Goal: Task Accomplishment & Management: Use online tool/utility

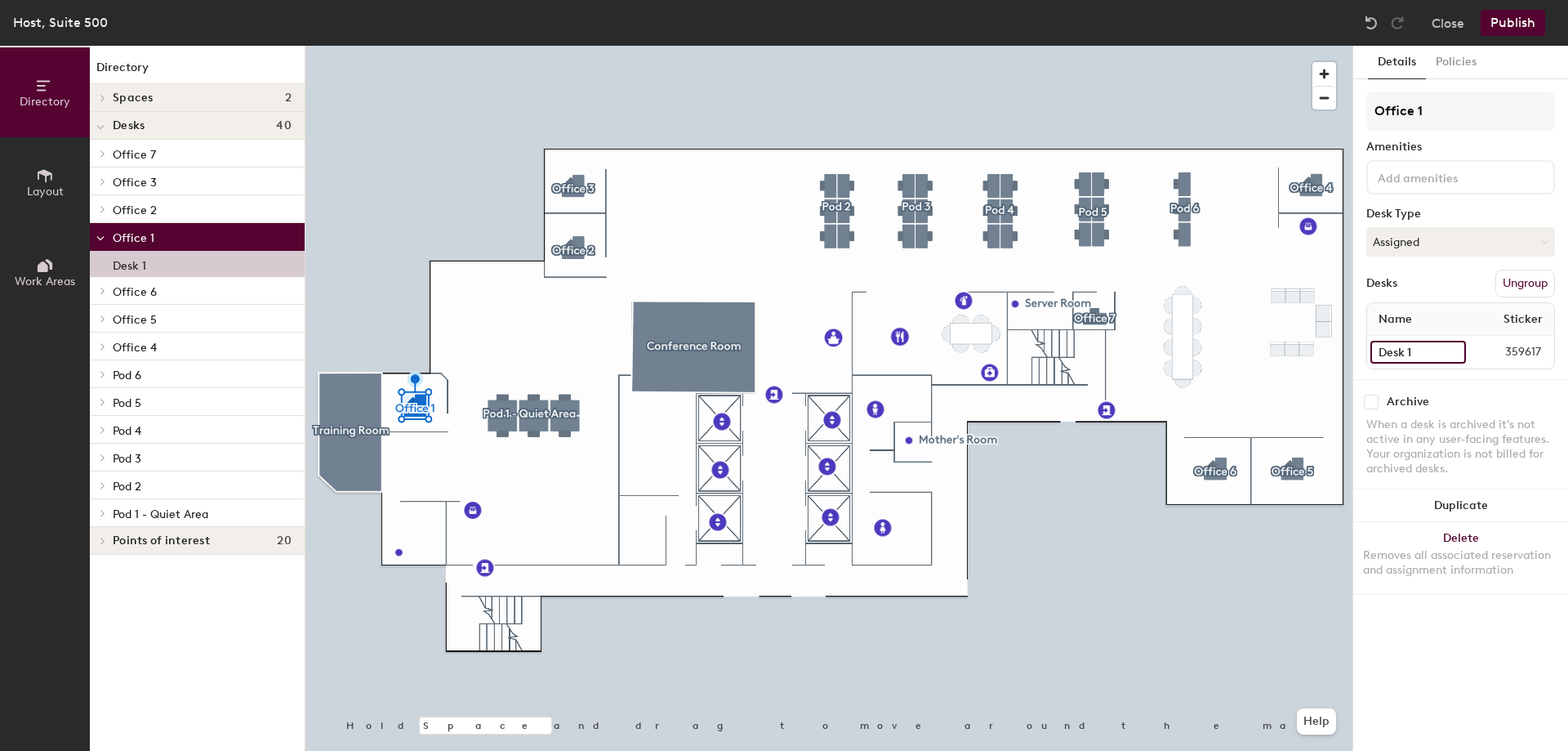
click at [1416, 351] on input "Desk 1" at bounding box center [1418, 352] width 95 height 23
type input "Office 1"
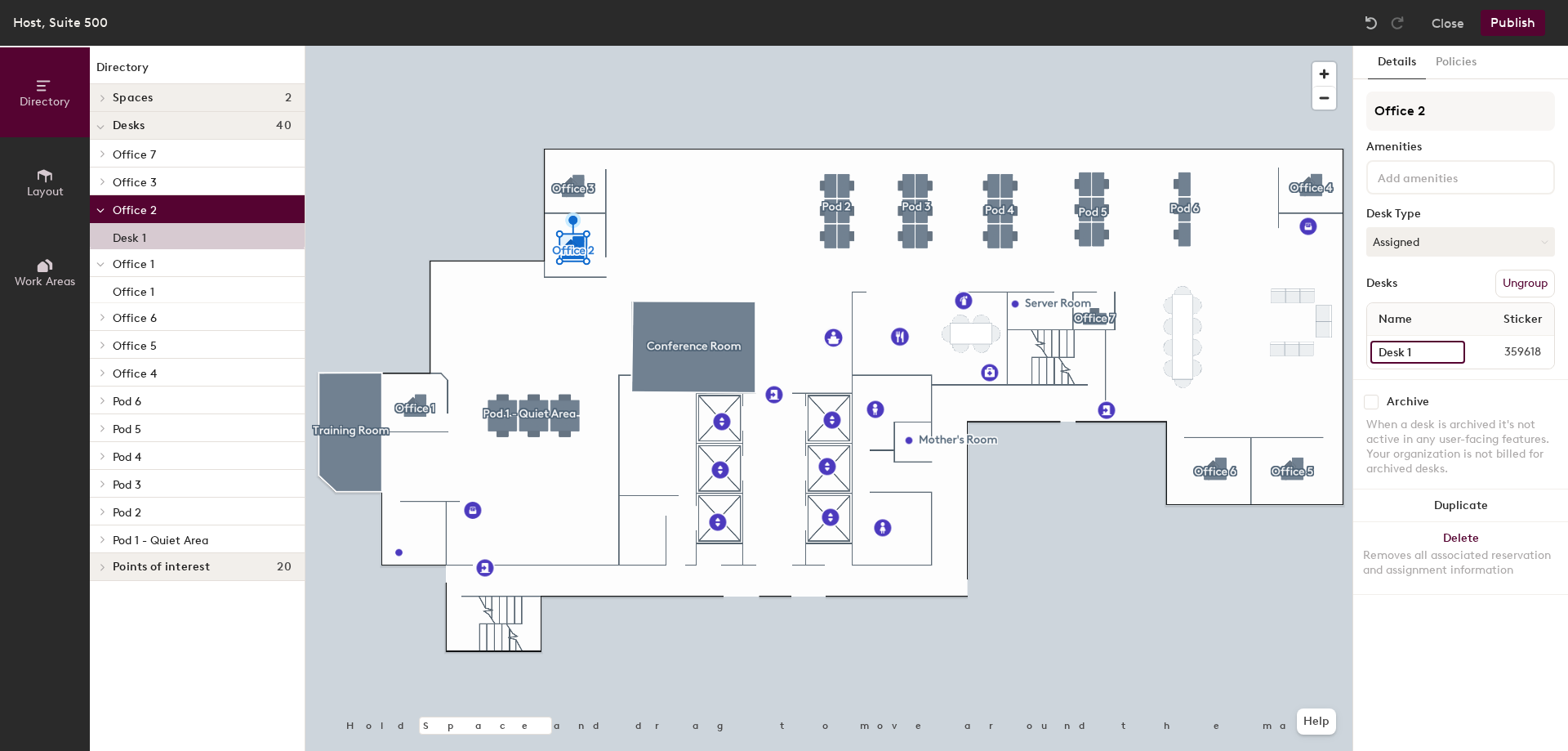
click at [1431, 356] on input "Desk 1" at bounding box center [1417, 352] width 94 height 23
type input "Office 2"
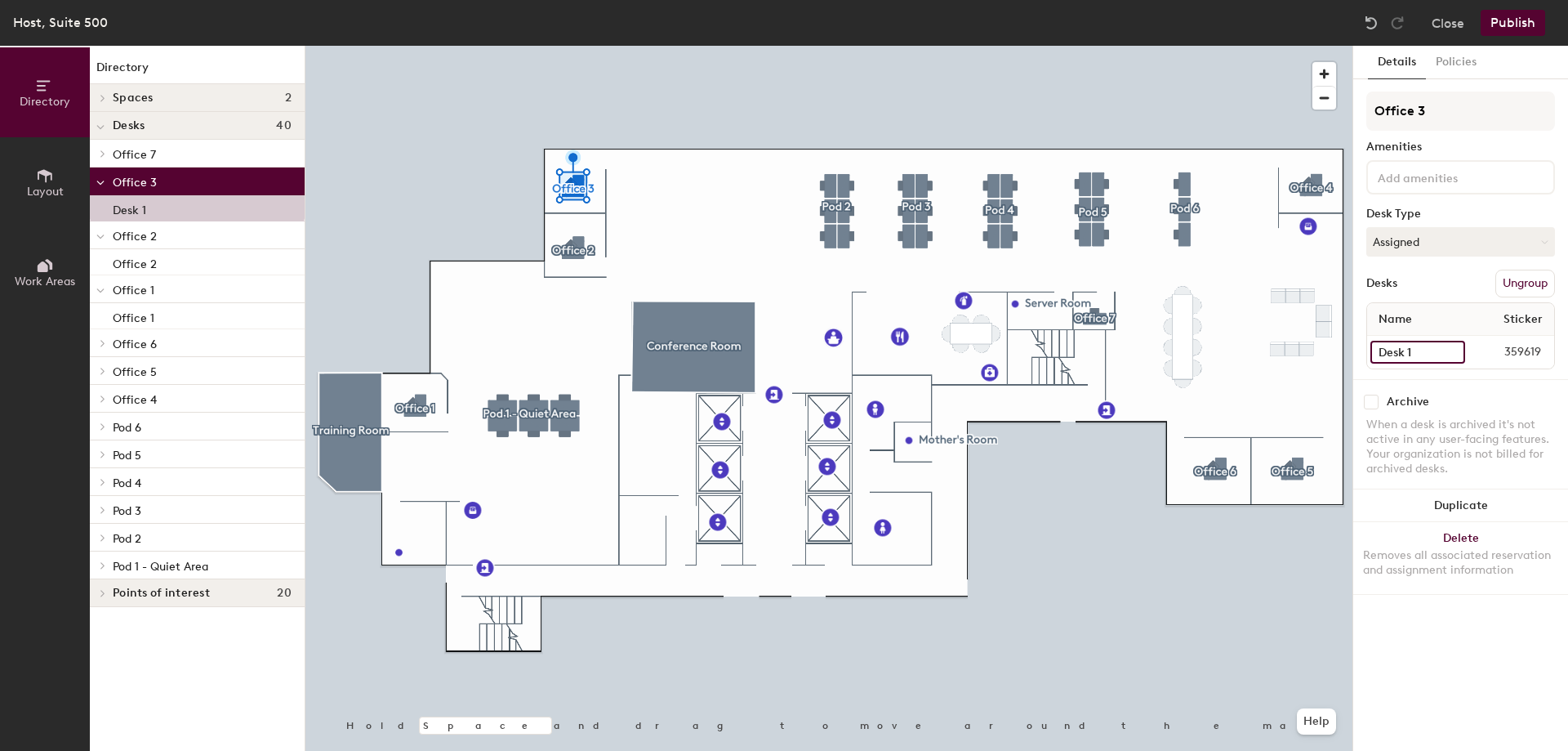
click at [1421, 350] on input "Desk 1" at bounding box center [1417, 352] width 94 height 23
type input "Office 3"
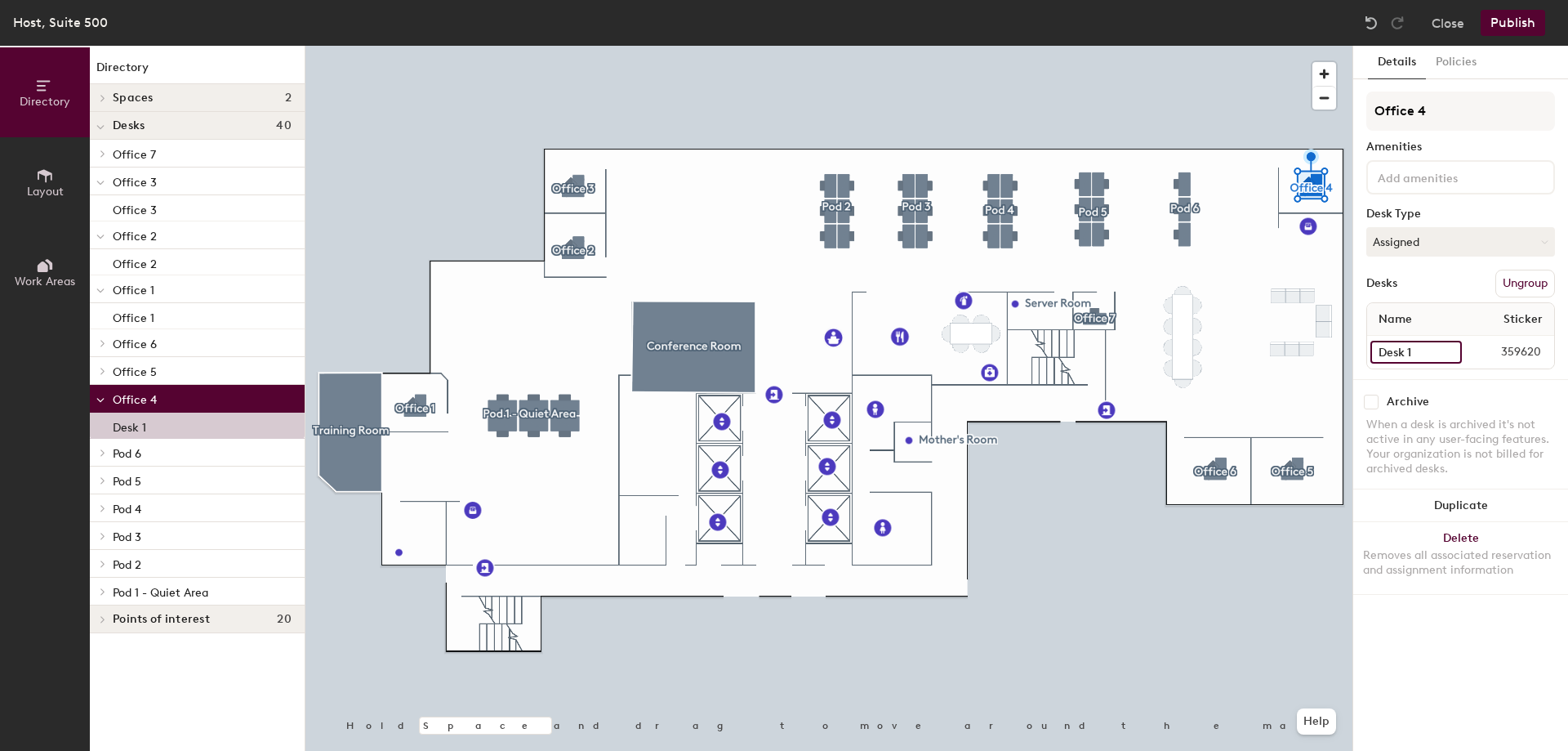
click at [1410, 352] on input "Desk 1" at bounding box center [1416, 352] width 92 height 23
type input "Office 4"
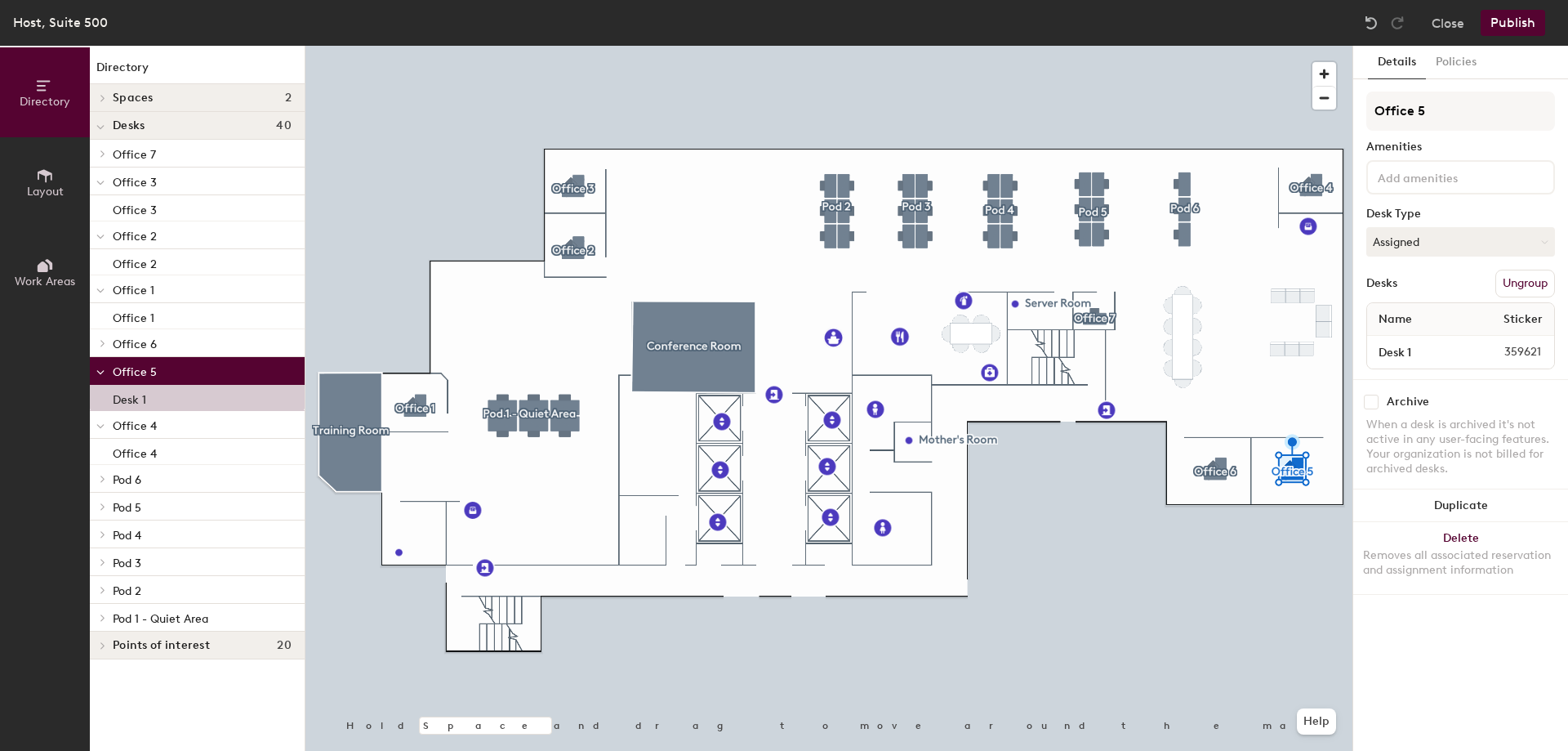
click at [1423, 364] on div "Desk 1 359621" at bounding box center [1461, 353] width 187 height 33
click at [1422, 355] on input "Desk 1" at bounding box center [1417, 352] width 94 height 23
type input "Office 5"
click at [1224, 46] on div at bounding box center [829, 46] width 1047 height 0
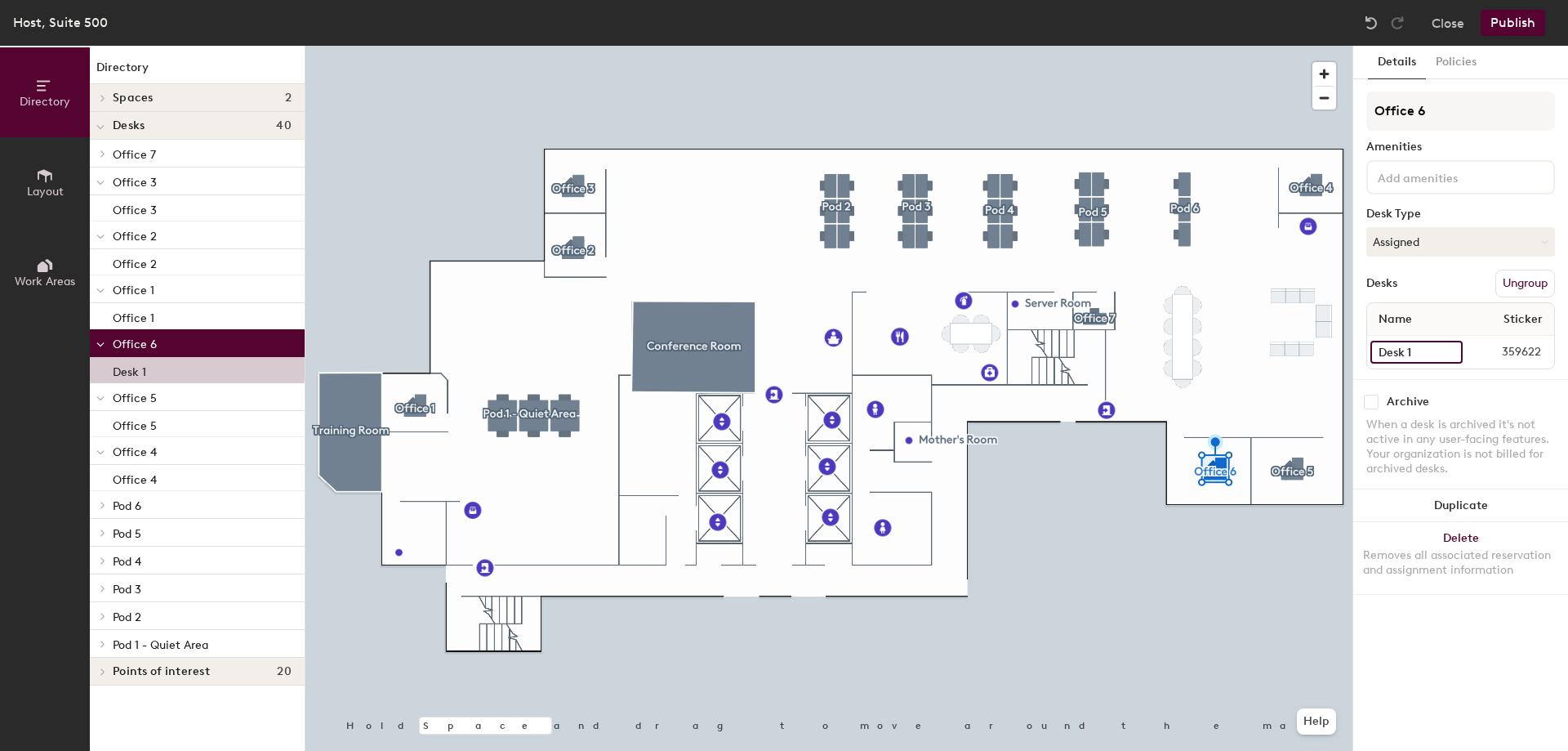
click at [1416, 358] on input "Desk 1" at bounding box center [1416, 352] width 93 height 23
type input "Office 6"
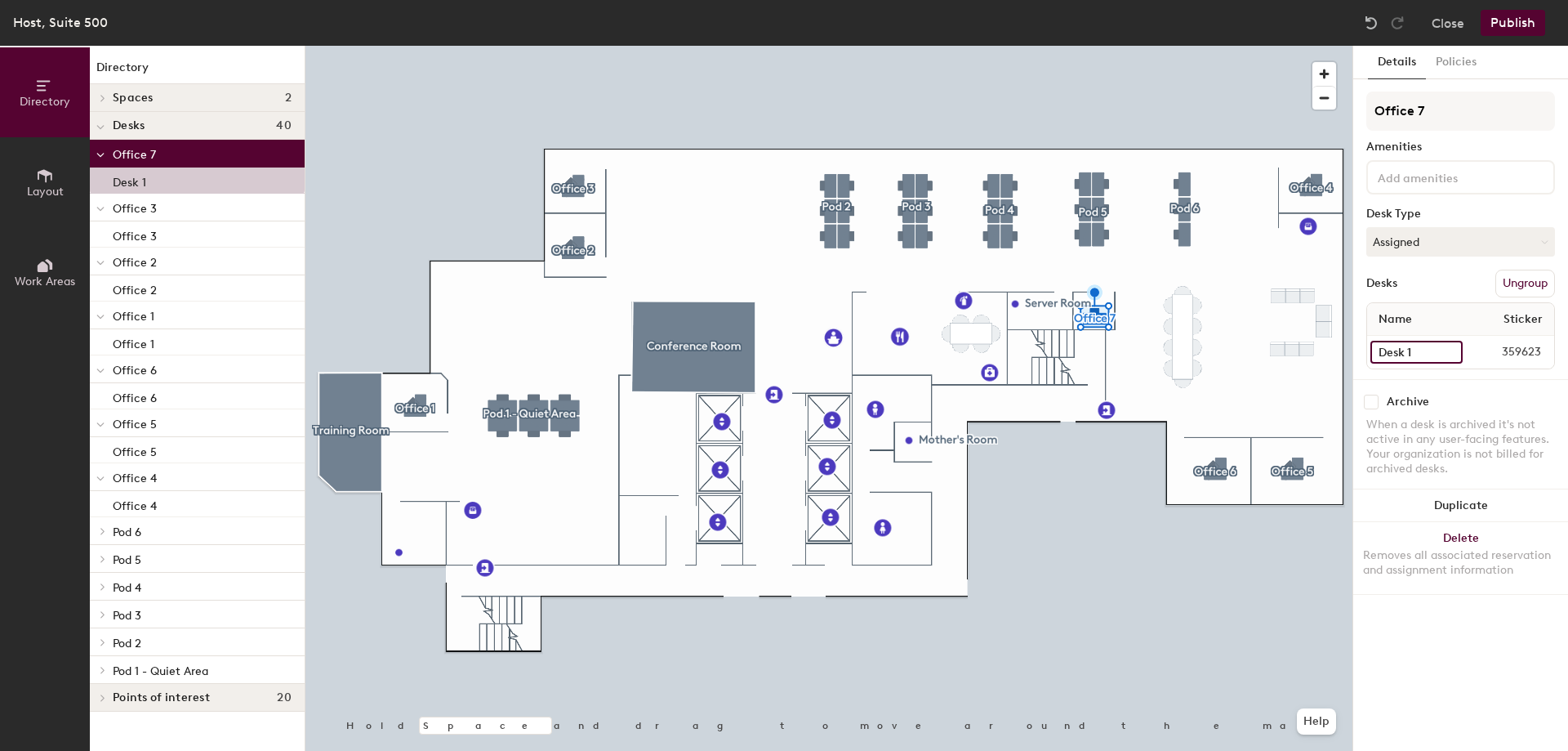
click at [1419, 356] on input "Desk 1" at bounding box center [1416, 352] width 93 height 23
type input "Office 7"
click at [1521, 25] on button "Publish" at bounding box center [1513, 23] width 64 height 27
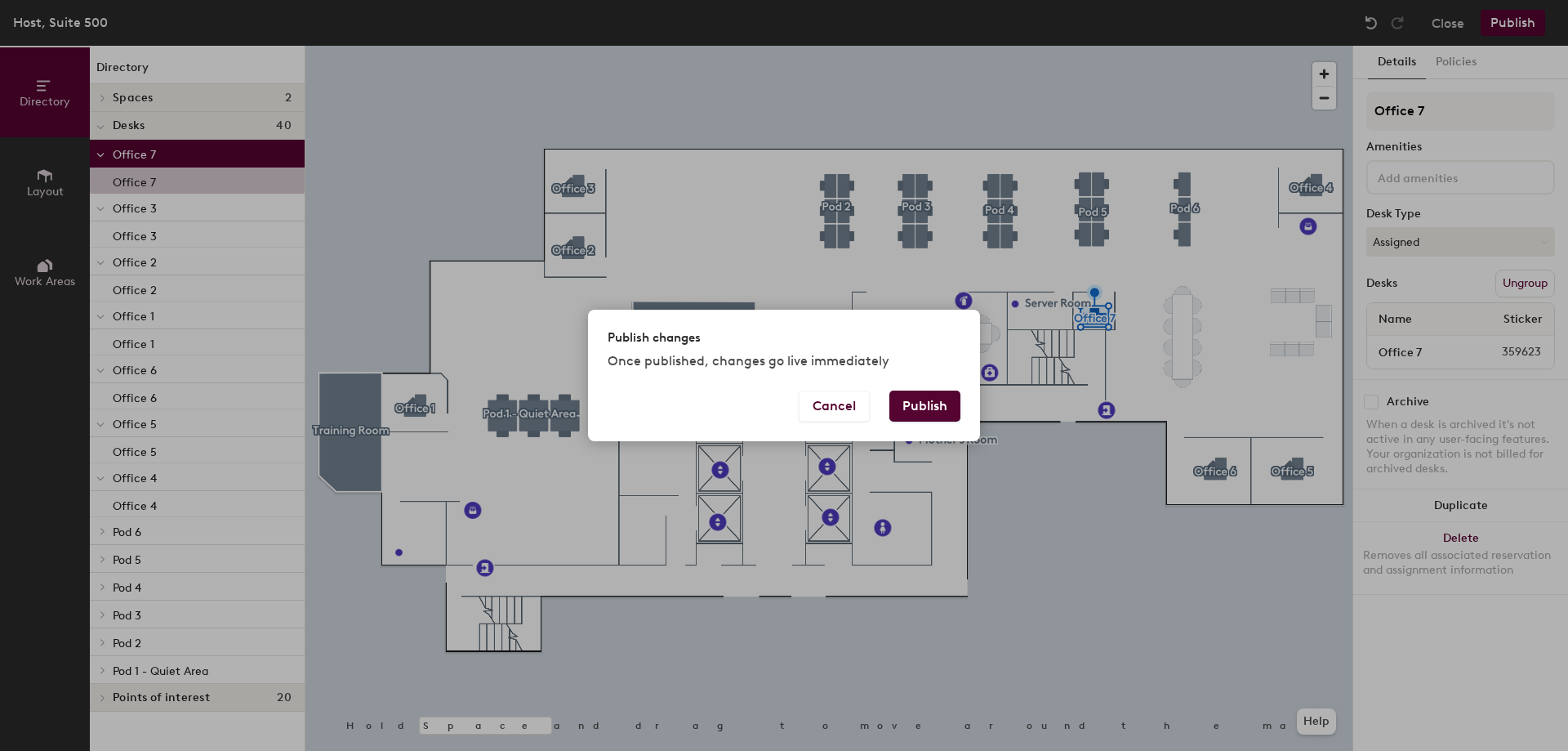
click at [938, 399] on button "Publish" at bounding box center [925, 406] width 71 height 31
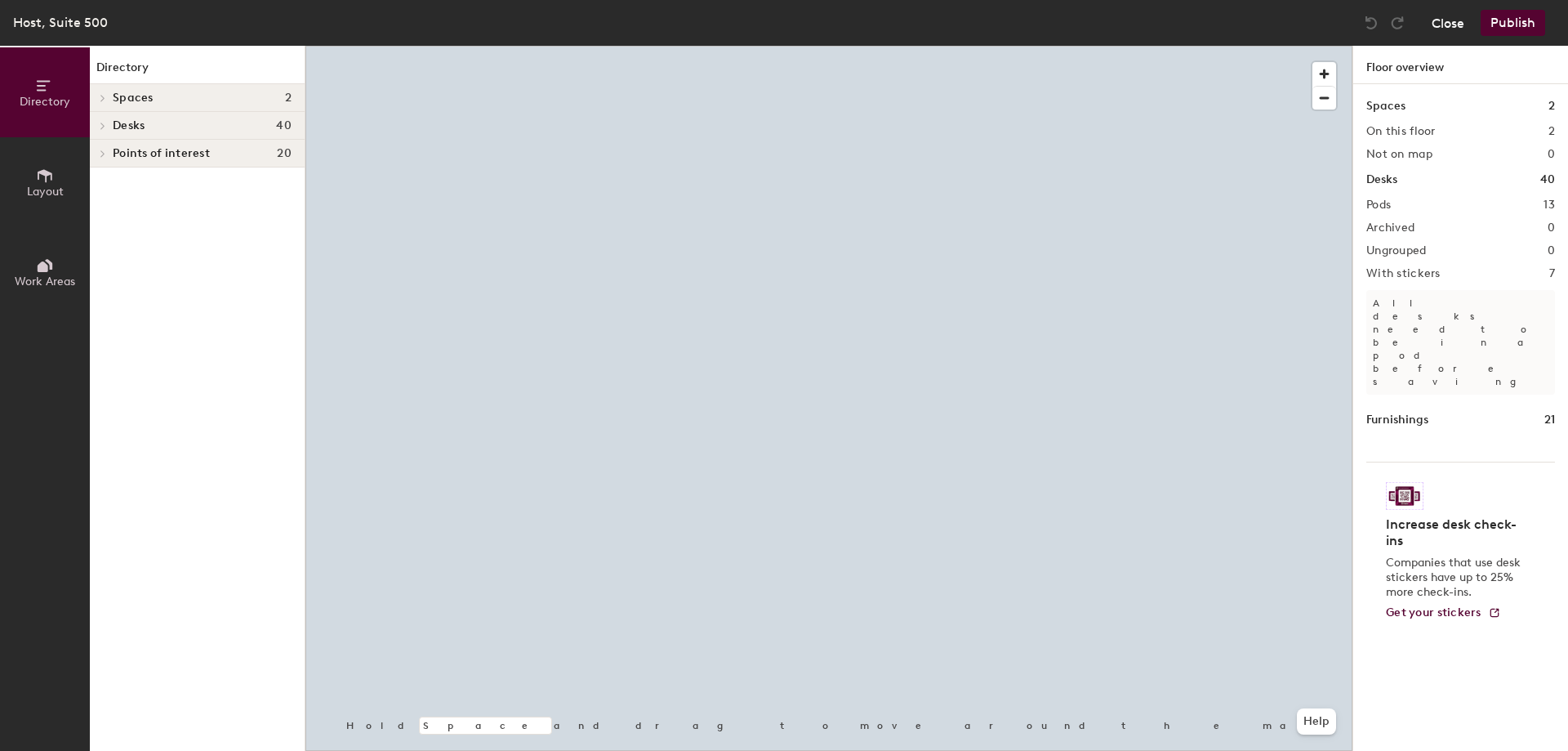
click at [1458, 27] on button "Close" at bounding box center [1448, 23] width 33 height 27
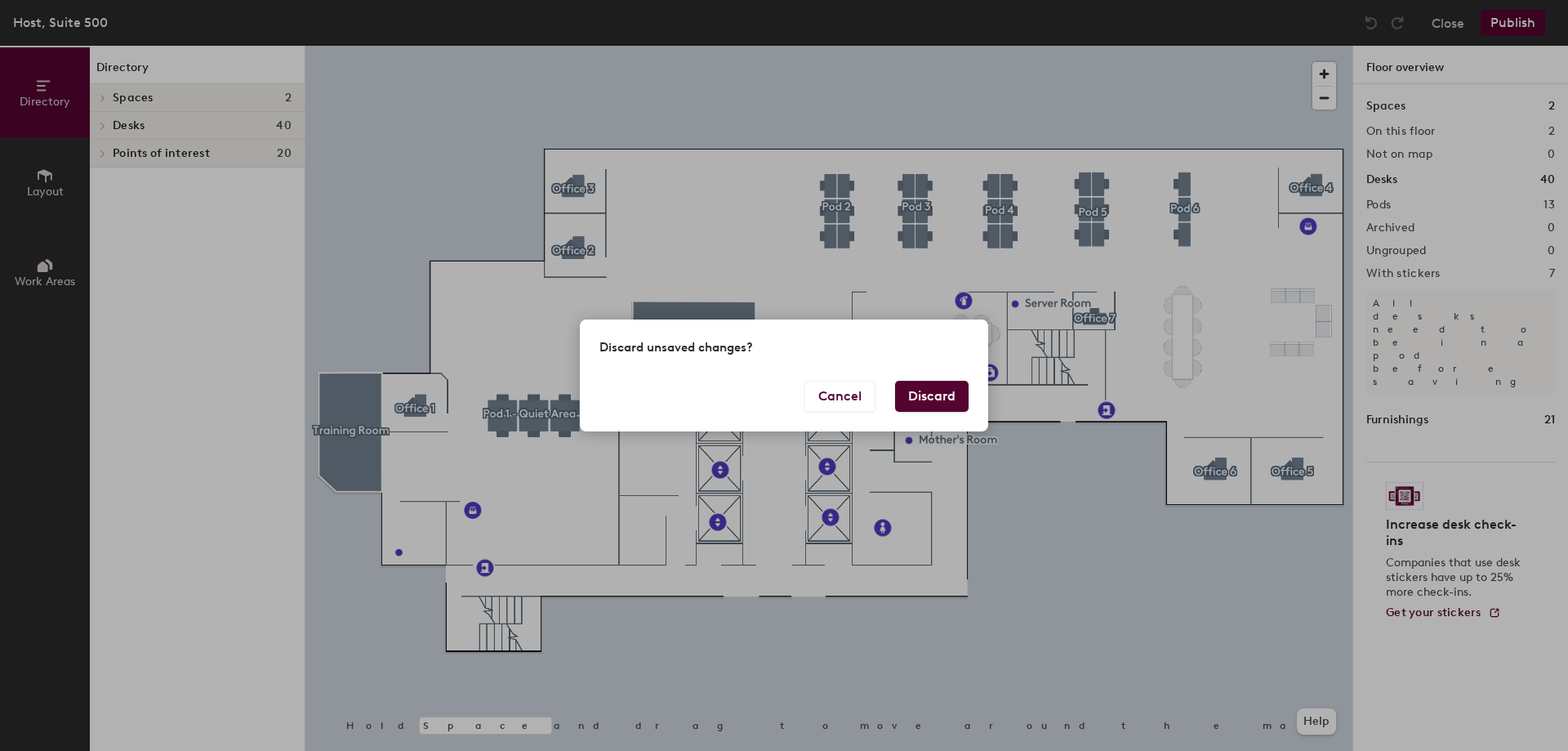
click at [932, 392] on button "Discard" at bounding box center [931, 397] width 73 height 31
